Goal: Download file/media

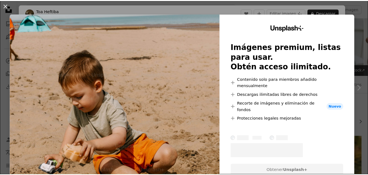
scroll to position [457, 0]
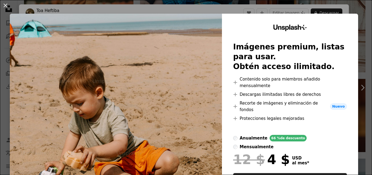
drag, startPoint x: 9, startPoint y: 3, endPoint x: 16, endPoint y: 4, distance: 7.2
click at [8, 3] on button "An X shape" at bounding box center [5, 5] width 7 height 7
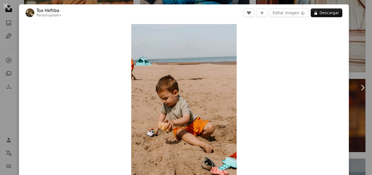
click at [5, 12] on div "An X shape Chevron left Chevron right Toa Heftiba Para Unsplash+ A heart A plus…" at bounding box center [186, 87] width 372 height 175
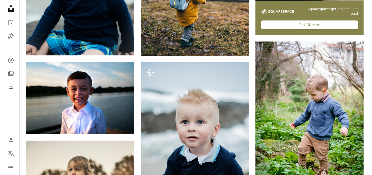
scroll to position [244, 0]
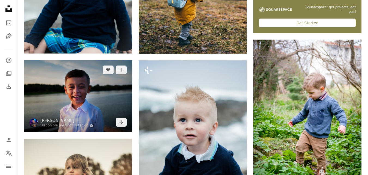
click at [88, 60] on img at bounding box center [78, 96] width 108 height 72
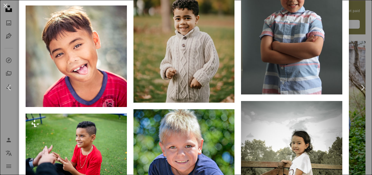
scroll to position [997, 0]
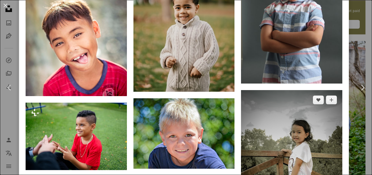
click at [332, 90] on img at bounding box center [291, 166] width 101 height 152
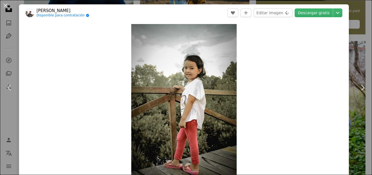
drag, startPoint x: 372, startPoint y: 50, endPoint x: 369, endPoint y: 37, distance: 13.3
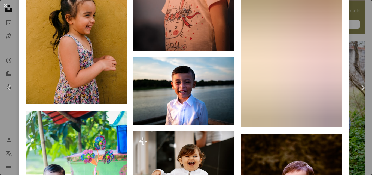
scroll to position [1996, 0]
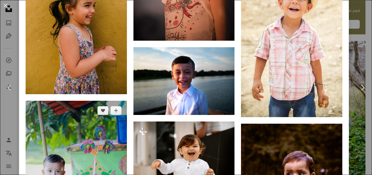
click at [88, 100] on img at bounding box center [76, 176] width 101 height 152
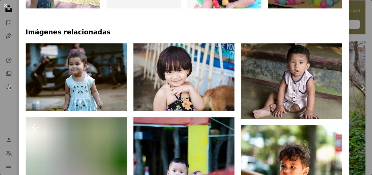
scroll to position [359, 0]
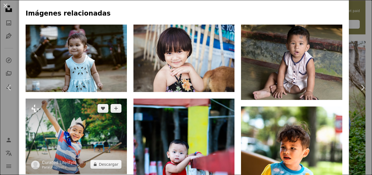
click at [101, 98] on img at bounding box center [76, 135] width 101 height 75
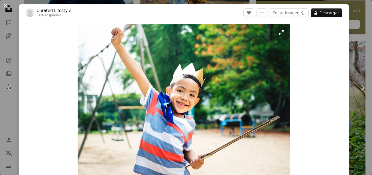
click at [280, 36] on img "Ampliar en esta imagen" at bounding box center [184, 103] width 213 height 158
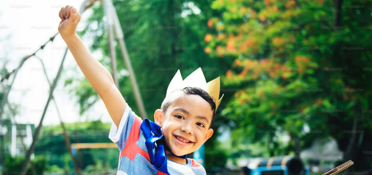
scroll to position [48, 0]
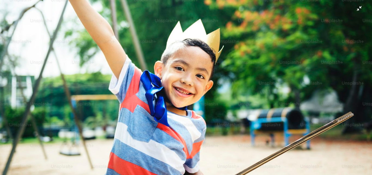
click at [353, 11] on img "Reducir el zoom en esta imagen" at bounding box center [186, 90] width 372 height 277
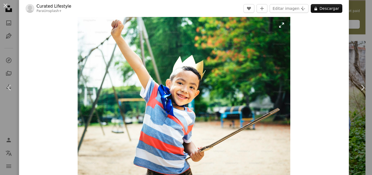
click at [282, 25] on img "Ampliar en esta imagen" at bounding box center [184, 95] width 213 height 158
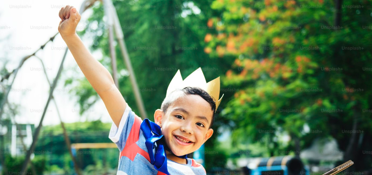
scroll to position [48, 0]
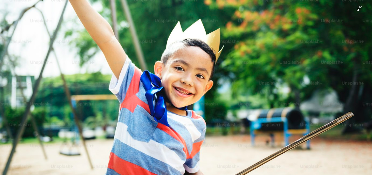
click at [354, 8] on img "Reducir el zoom en esta imagen" at bounding box center [186, 90] width 372 height 277
